Goal: Navigation & Orientation: Understand site structure

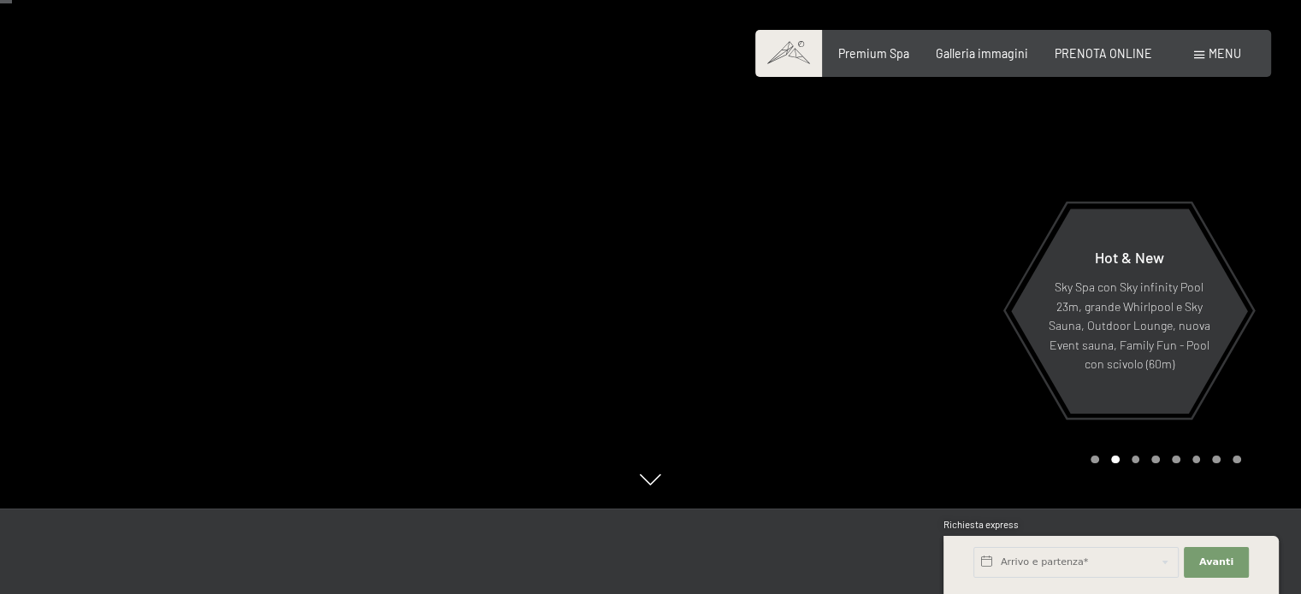
click at [1099, 460] on div "Carousel Pagination" at bounding box center [1162, 460] width 156 height 9
click at [1095, 460] on div "Carousel Page 1" at bounding box center [1094, 460] width 9 height 9
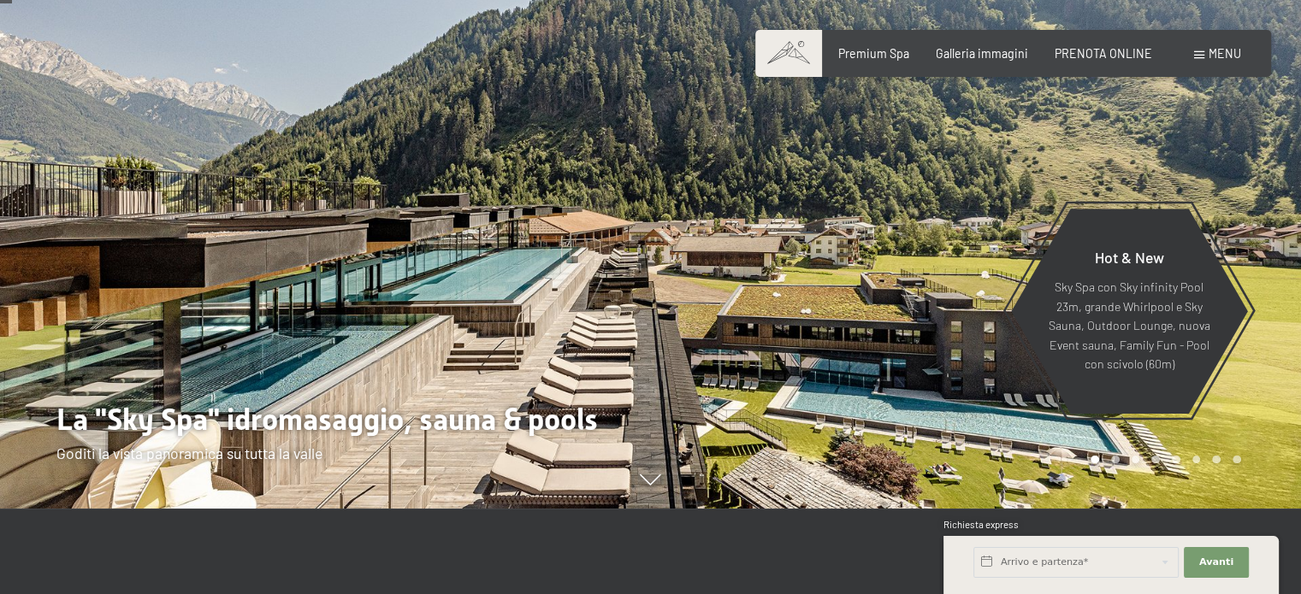
click at [1114, 458] on div "Carousel Page 2" at bounding box center [1115, 460] width 9 height 9
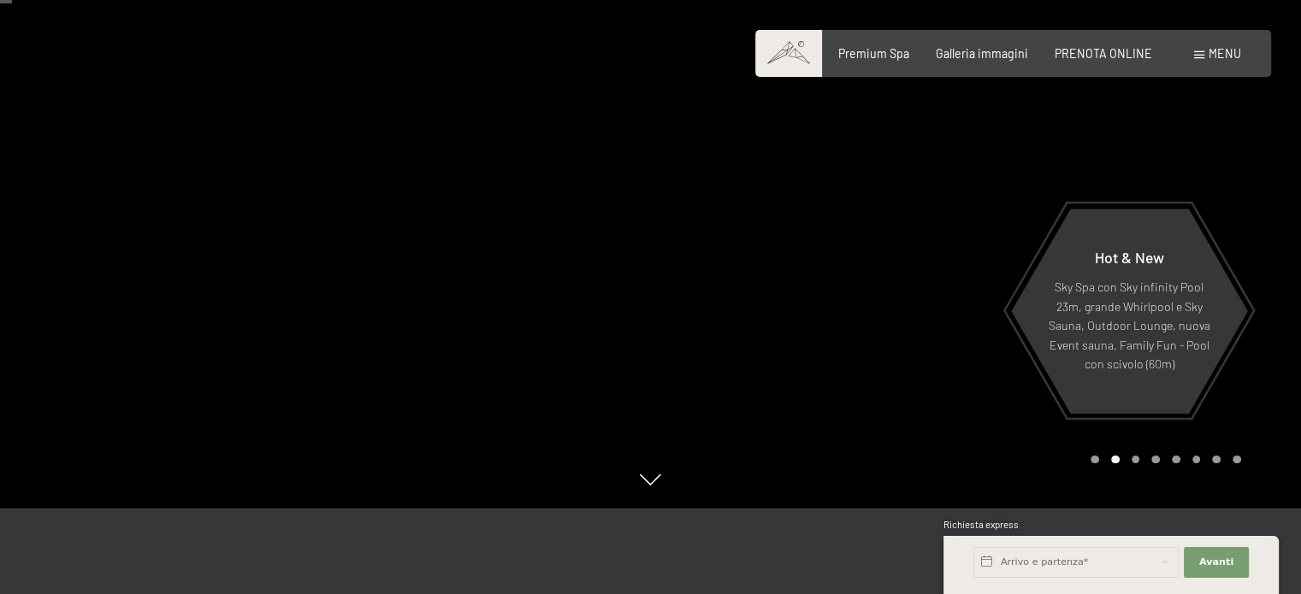
click at [1133, 461] on div "Carousel Page 3" at bounding box center [1136, 460] width 9 height 9
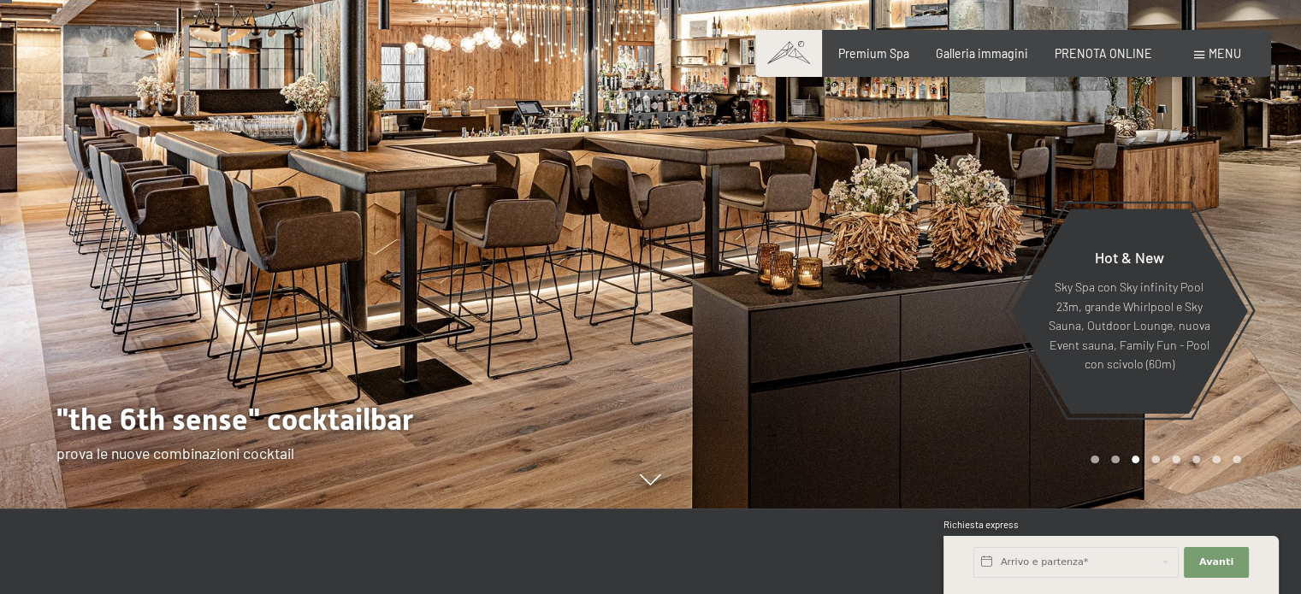
click at [1159, 459] on div "Carousel Page 4" at bounding box center [1155, 460] width 9 height 9
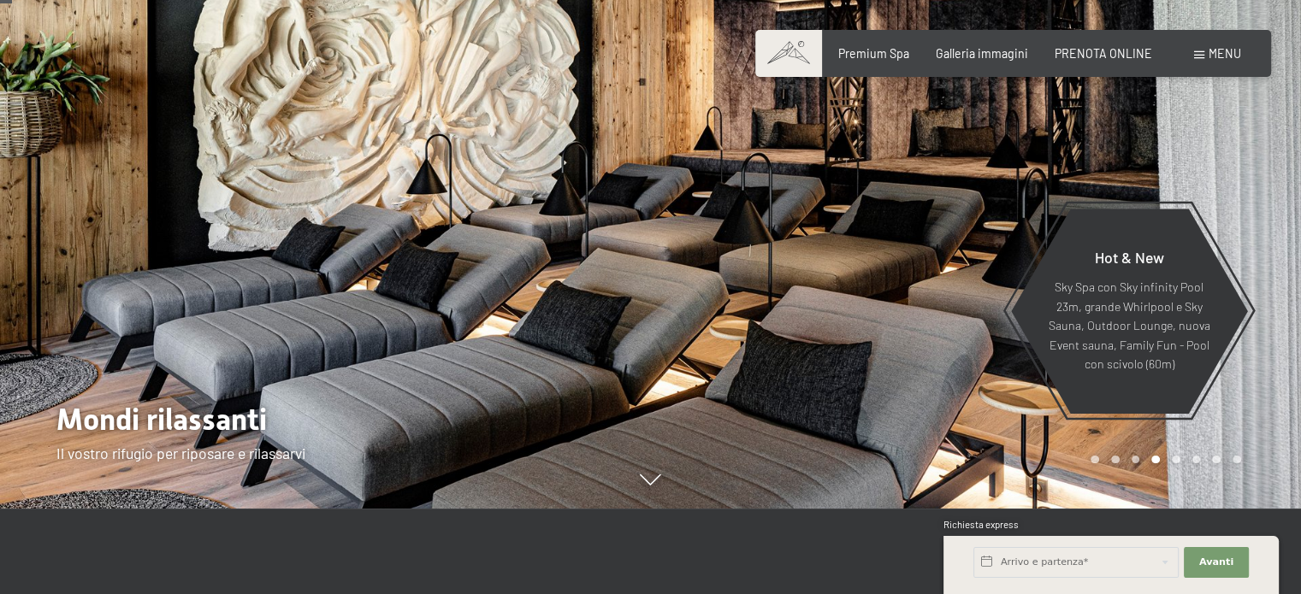
click at [1173, 459] on div "Carousel Page 5" at bounding box center [1176, 460] width 9 height 9
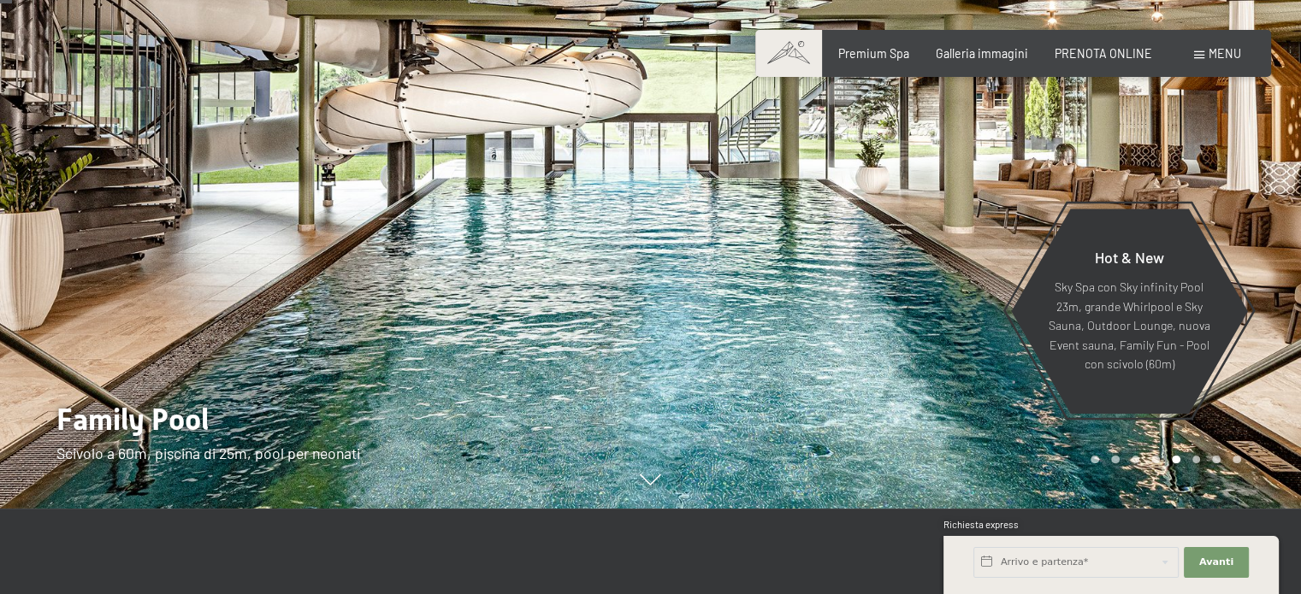
click at [1194, 460] on div "Carousel Page 6" at bounding box center [1196, 460] width 9 height 9
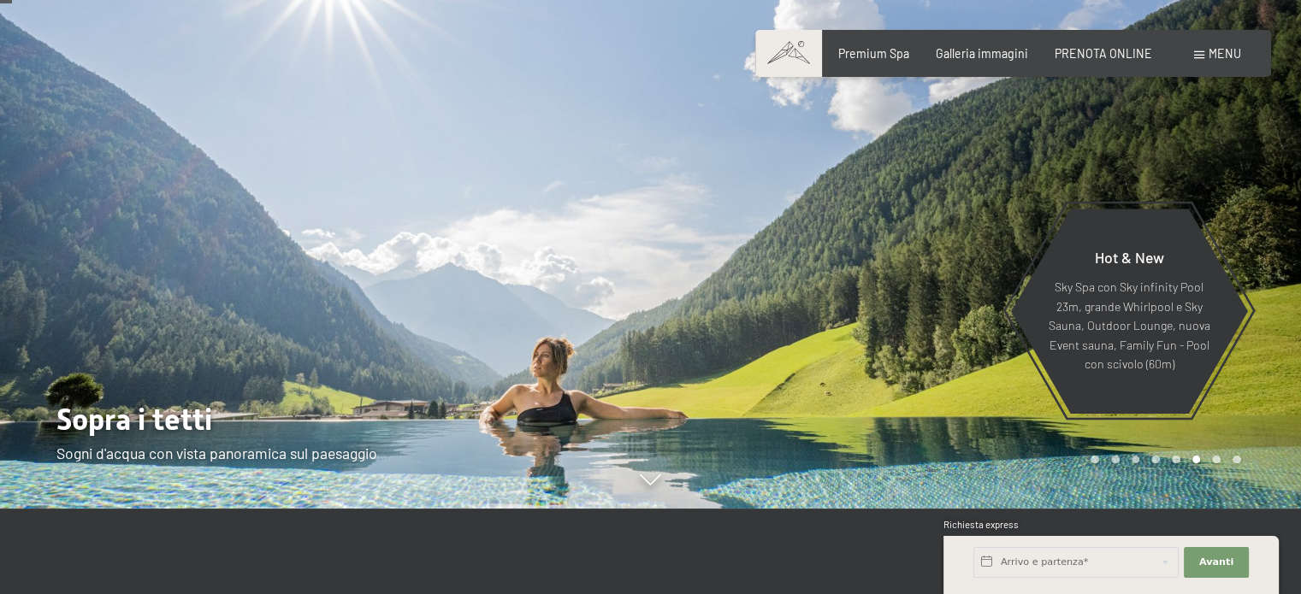
click at [1214, 460] on div "Carousel Page 7" at bounding box center [1216, 460] width 9 height 9
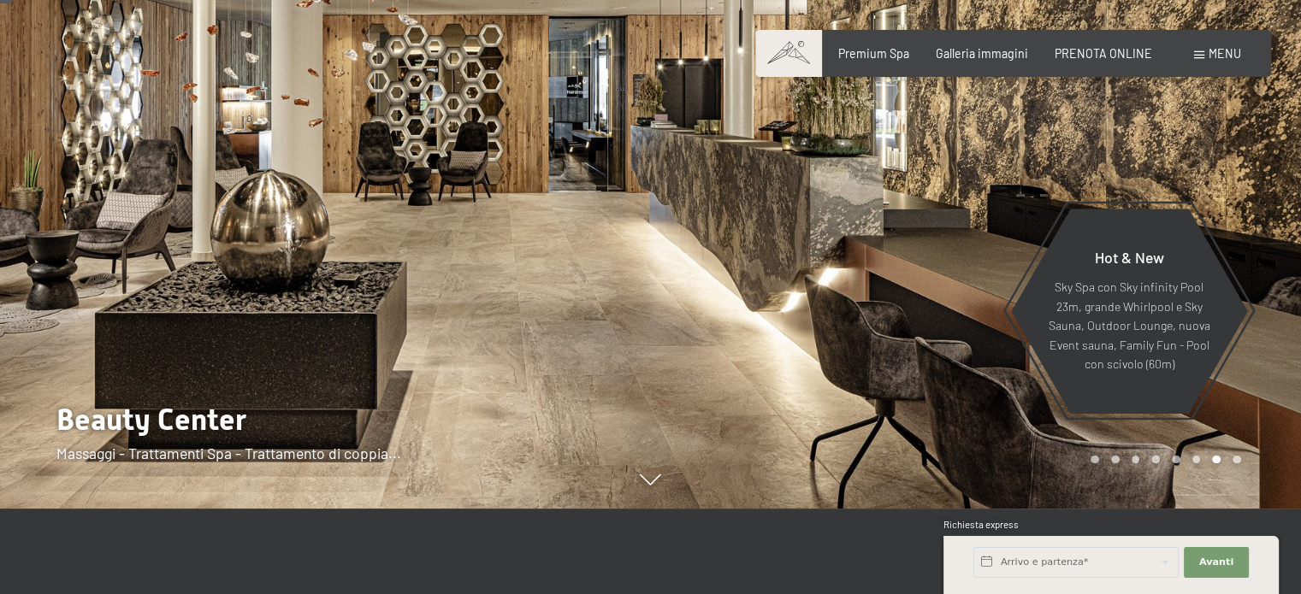
click at [1234, 460] on div "Carousel Page 8" at bounding box center [1236, 460] width 9 height 9
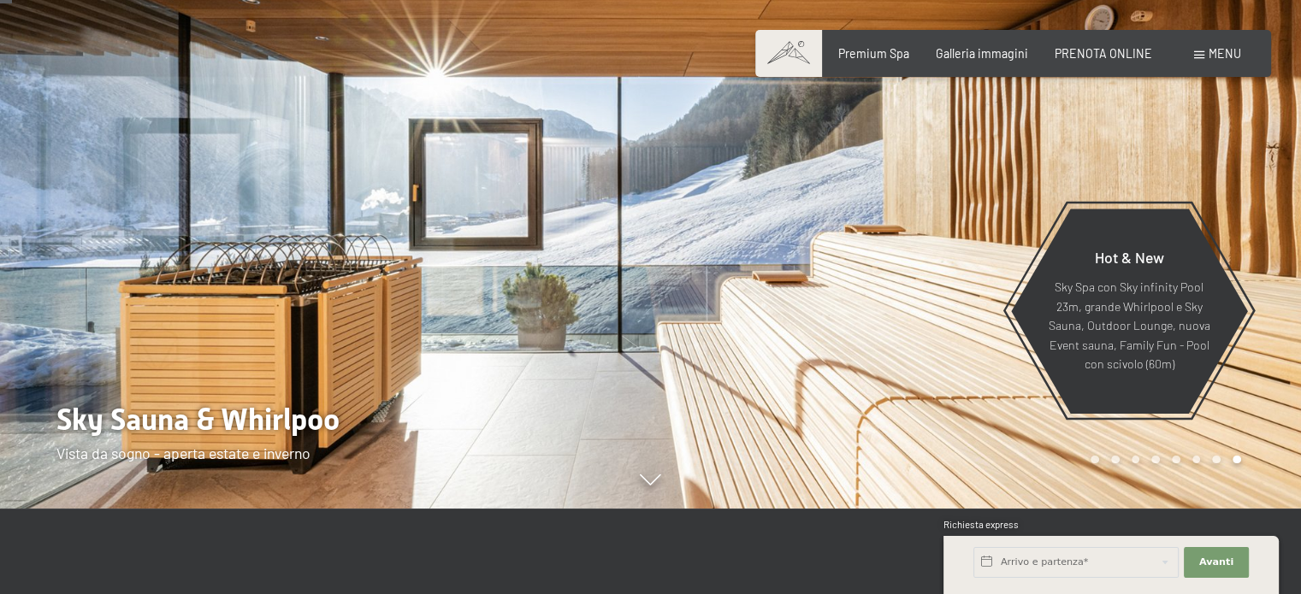
click at [1094, 456] on div "Carousel Page 1" at bounding box center [1094, 460] width 9 height 9
